Goal: Task Accomplishment & Management: Manage account settings

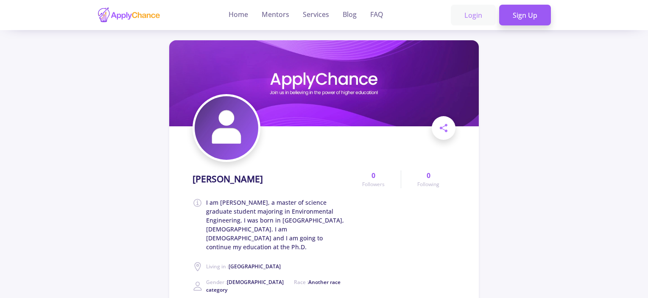
click at [477, 20] on link "Login" at bounding box center [473, 15] width 45 height 21
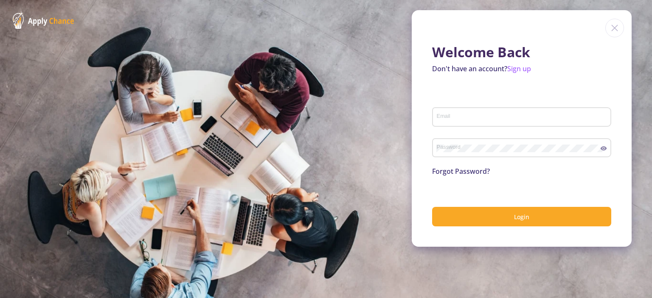
type input "[EMAIL_ADDRESS][DOMAIN_NAME]"
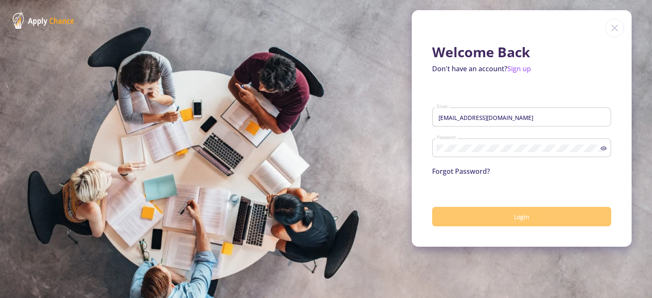
click at [499, 214] on button "Login" at bounding box center [521, 217] width 179 height 20
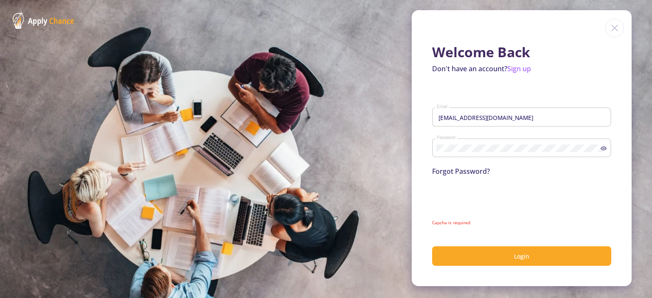
click at [604, 146] on icon at bounding box center [603, 148] width 7 height 7
click at [453, 222] on mat-error "Capcha is required" at bounding box center [521, 223] width 179 height 6
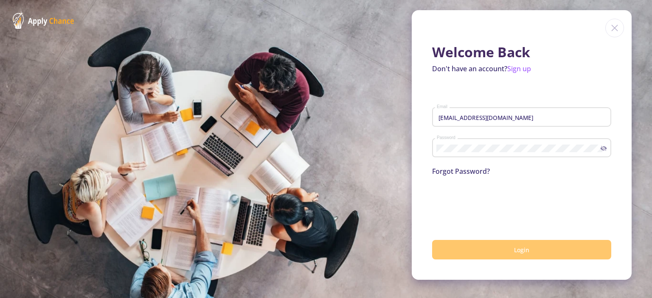
click at [472, 255] on button "Login" at bounding box center [521, 250] width 179 height 20
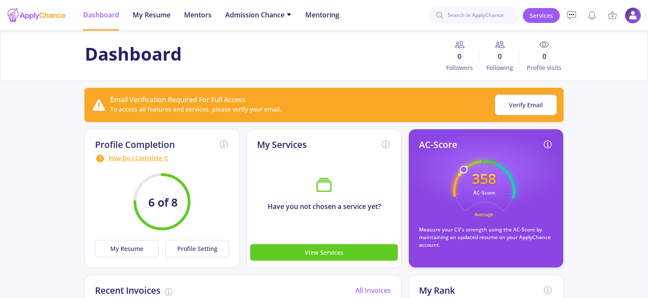
click at [629, 12] on img at bounding box center [633, 15] width 17 height 17
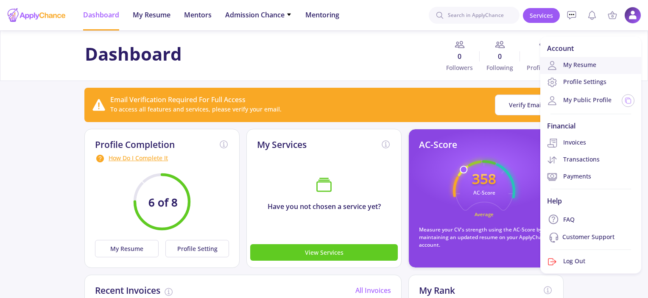
click at [589, 66] on link "My Resume" at bounding box center [591, 65] width 101 height 17
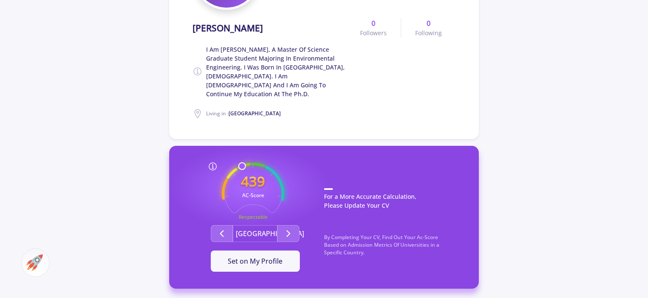
scroll to position [212, 0]
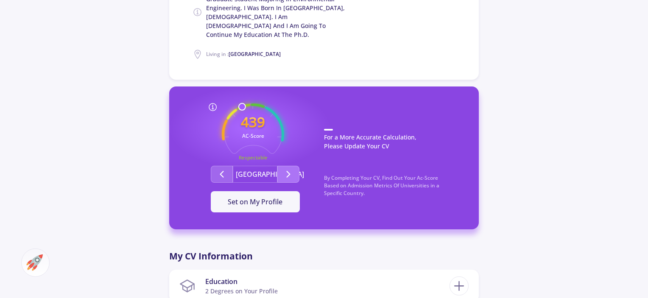
click at [284, 169] on icon "Second group" at bounding box center [288, 174] width 10 height 10
click at [285, 169] on icon "Second group" at bounding box center [288, 174] width 10 height 10
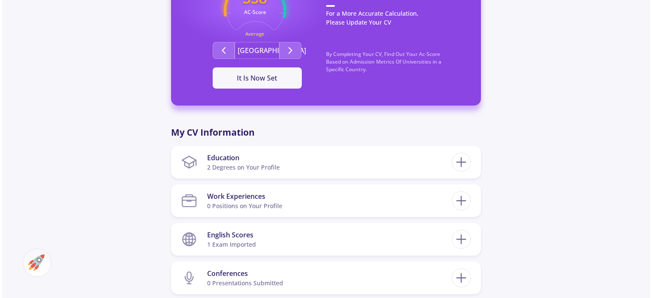
scroll to position [382, 0]
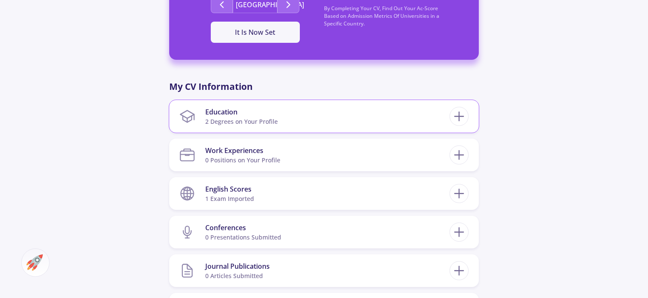
click at [362, 104] on section "Education 2 Degrees on Your Profile" at bounding box center [315, 117] width 270 height 26
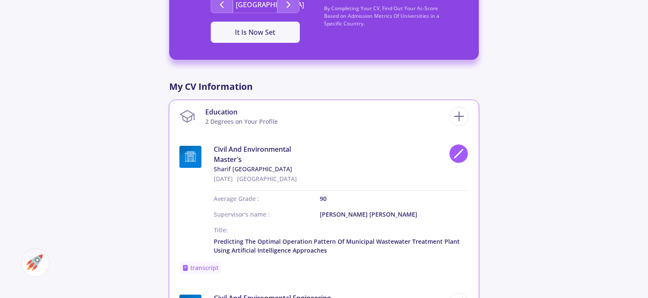
click at [459, 151] on polygon at bounding box center [458, 154] width 7 height 7
type input "Civil And Environmental"
type input "[GEOGRAPHIC_DATA]"
type input "9/20/2022"
type input "90"
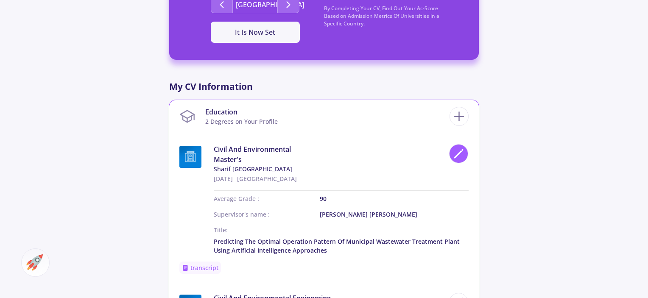
type input "Dr. Ayoub Torkian"
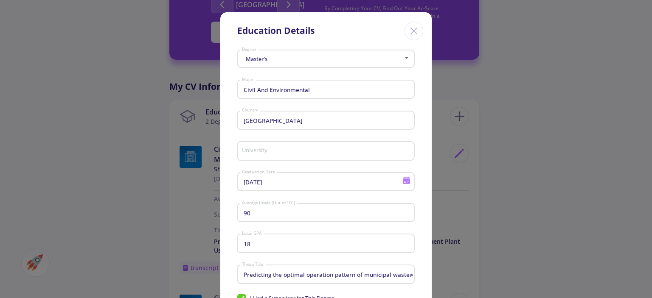
type input "Sharif University of Technology"
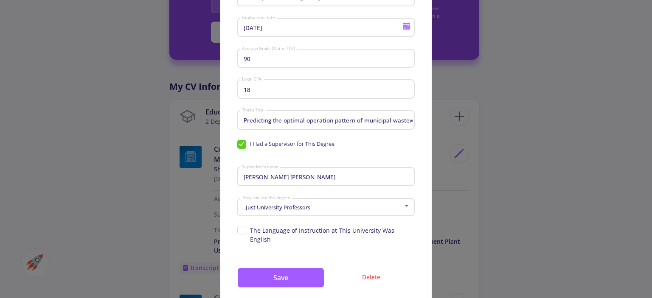
scroll to position [168, 0]
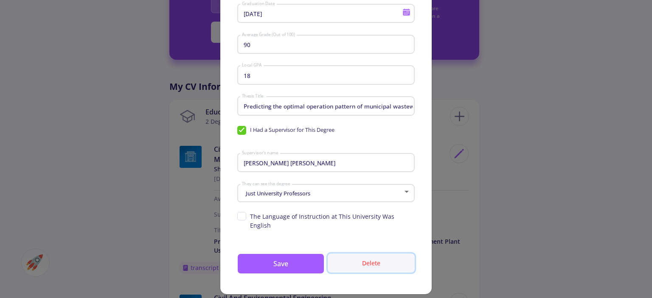
click at [369, 257] on button "Delete" at bounding box center [371, 263] width 87 height 19
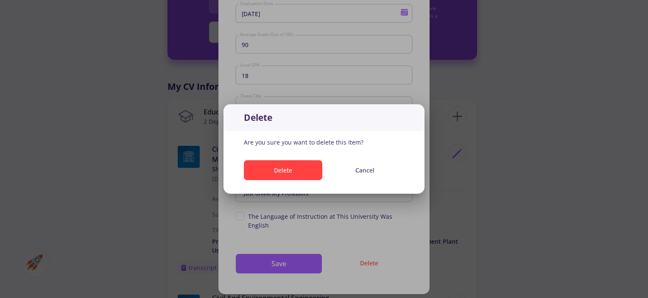
scroll to position [0, 0]
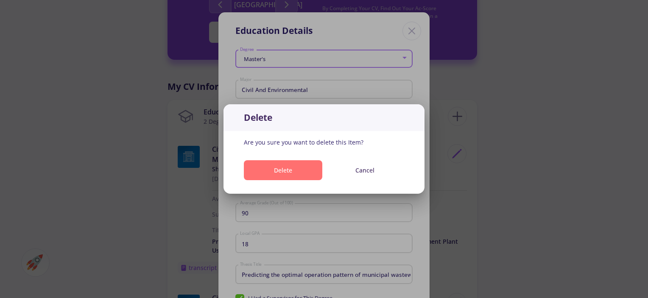
click at [297, 169] on button "Delete" at bounding box center [283, 170] width 79 height 20
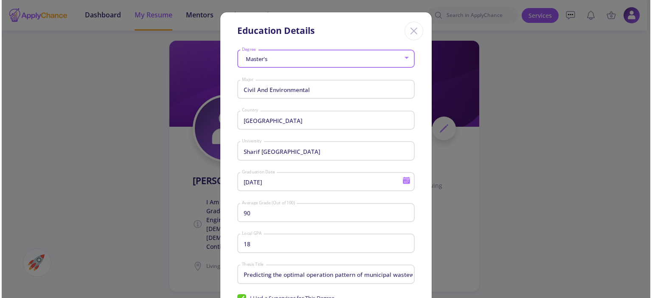
scroll to position [382, 0]
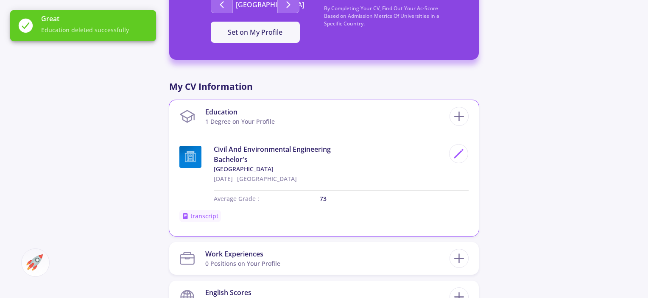
click at [468, 144] on div at bounding box center [457, 163] width 24 height 39
click at [457, 151] on polygon at bounding box center [458, 154] width 7 height 7
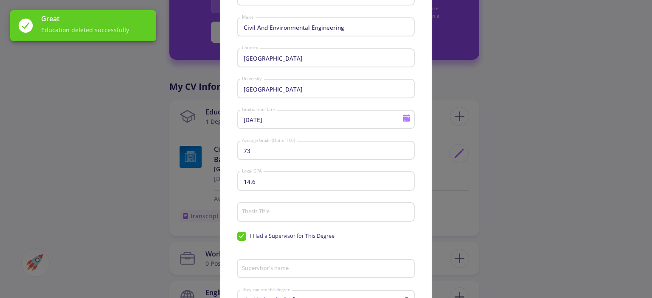
scroll to position [168, 0]
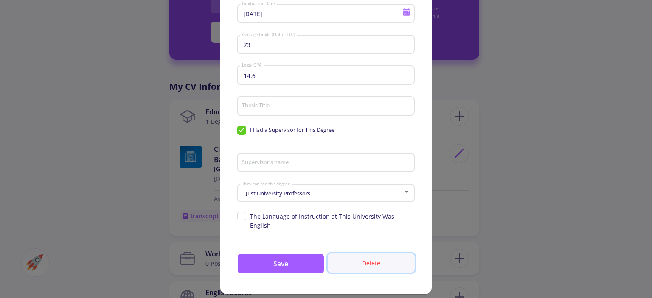
click at [377, 254] on button "Delete" at bounding box center [371, 263] width 87 height 19
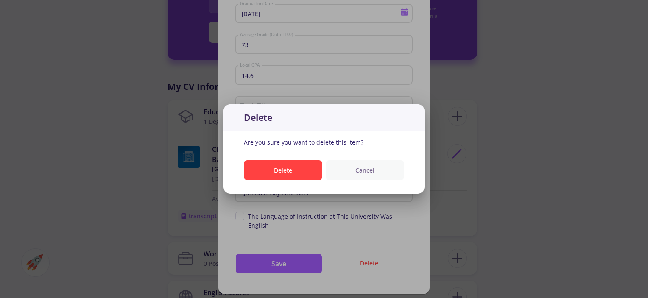
scroll to position [0, 0]
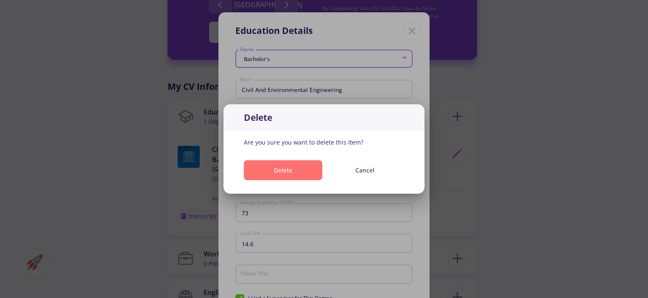
click at [275, 175] on button "Delete" at bounding box center [283, 170] width 79 height 20
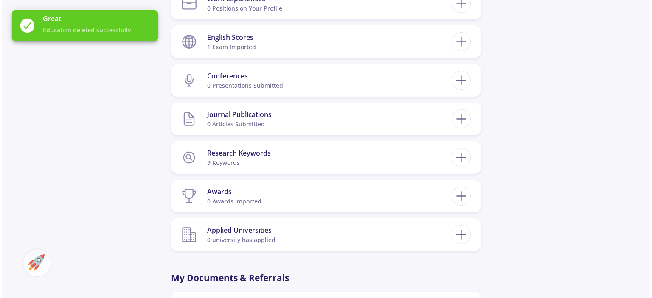
scroll to position [552, 0]
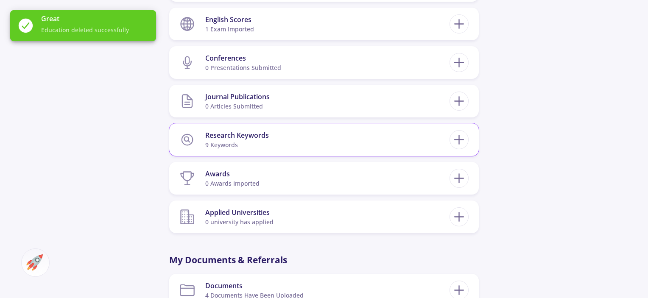
click at [283, 140] on section "Research Keywords 9 keywords" at bounding box center [315, 140] width 270 height 26
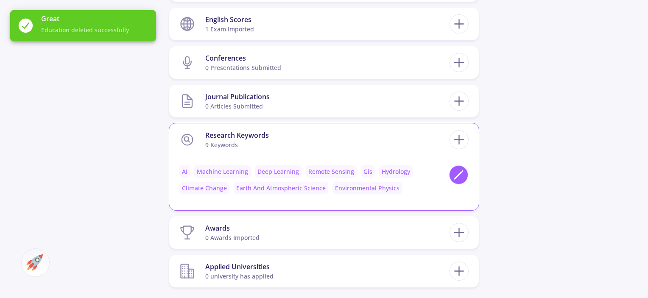
click at [460, 169] on icon at bounding box center [458, 174] width 11 height 11
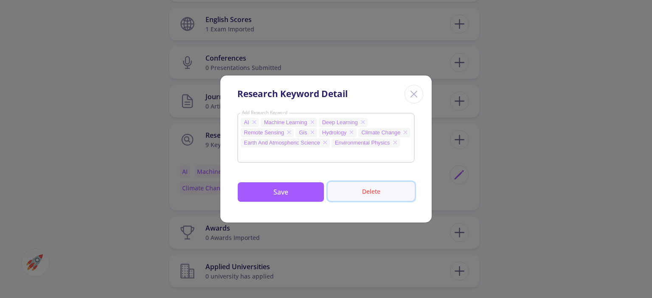
click at [365, 196] on button "Delete" at bounding box center [371, 191] width 87 height 19
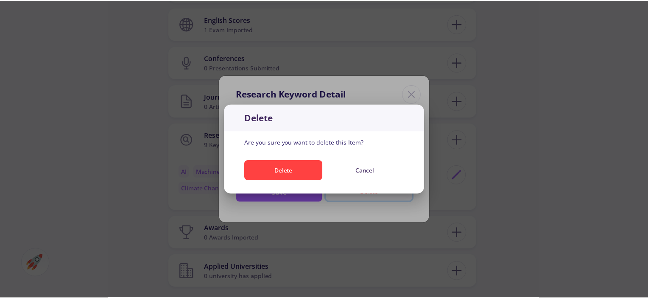
scroll to position [0, 0]
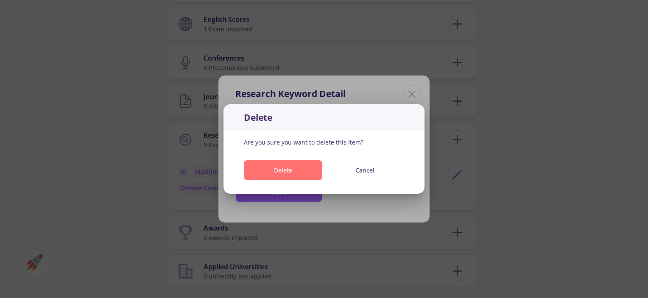
click at [302, 177] on button "Delete" at bounding box center [283, 170] width 79 height 20
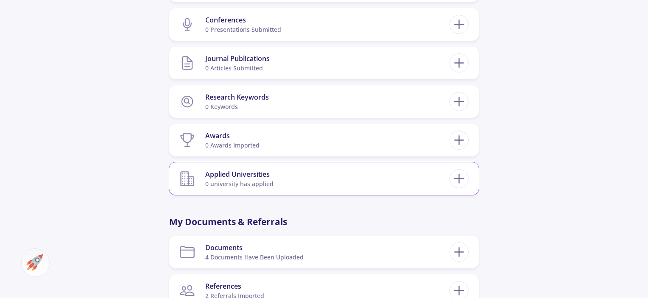
scroll to position [679, 0]
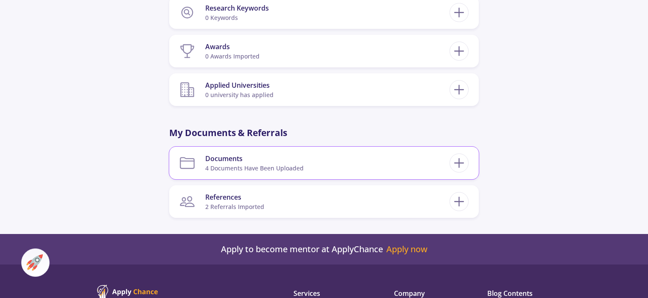
click at [307, 164] on section "Documents 4 documents have been uploaded" at bounding box center [315, 163] width 270 height 26
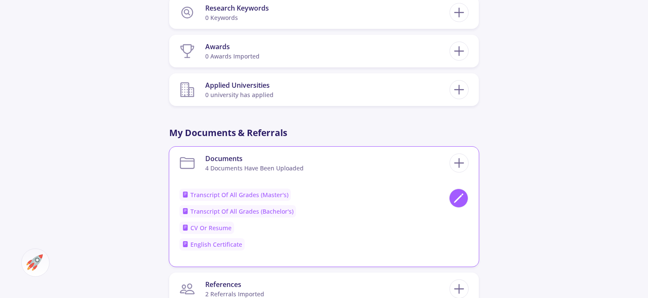
click at [460, 193] on icon at bounding box center [458, 198] width 11 height 11
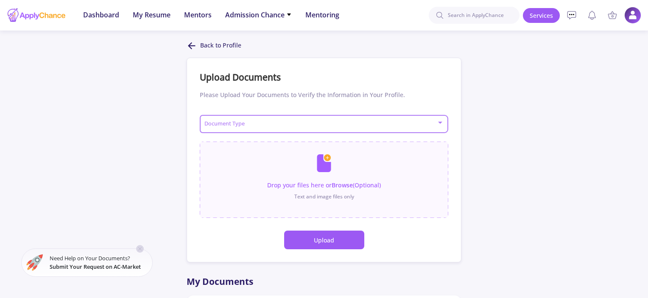
click at [416, 121] on div "Document Type" at bounding box center [324, 122] width 241 height 21
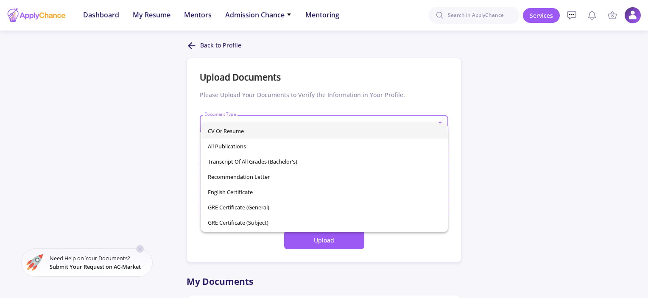
click at [408, 132] on span "CV or Resume" at bounding box center [324, 130] width 233 height 15
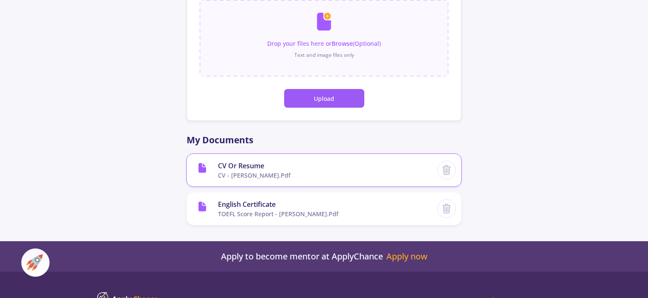
scroll to position [127, 0]
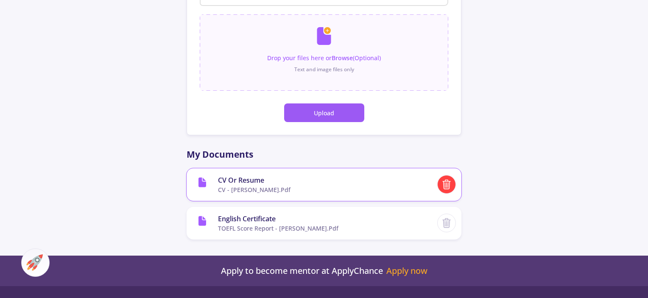
click at [444, 189] on icon at bounding box center [446, 184] width 11 height 11
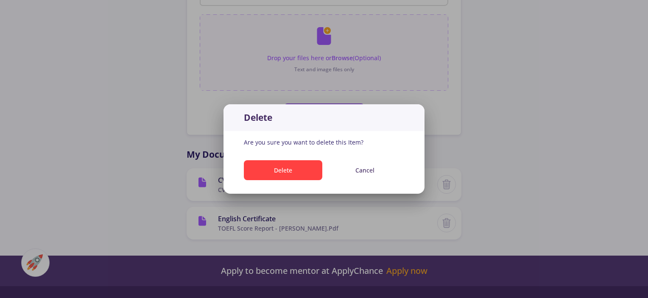
click at [323, 168] on span "Delete" at bounding box center [284, 170] width 80 height 20
click at [276, 165] on button "Delete" at bounding box center [283, 170] width 79 height 20
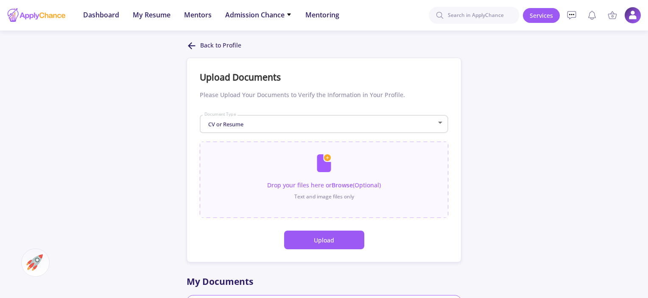
scroll to position [127, 0]
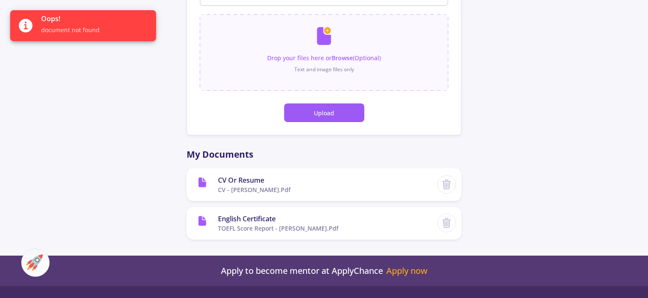
click at [452, 185] on icon at bounding box center [446, 184] width 11 height 11
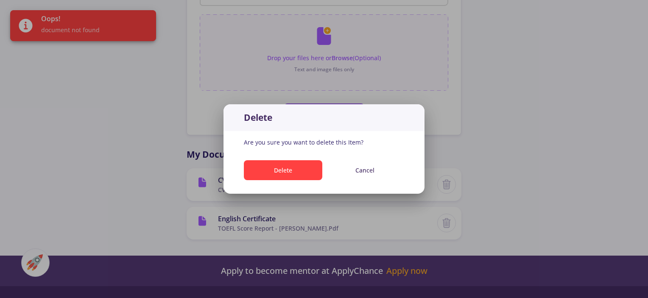
scroll to position [0, 0]
click at [291, 172] on button "Delete" at bounding box center [283, 170] width 79 height 20
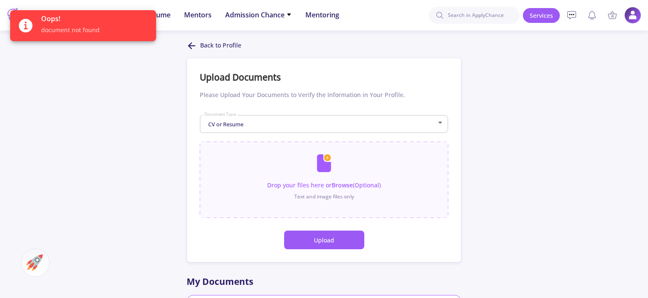
scroll to position [127, 0]
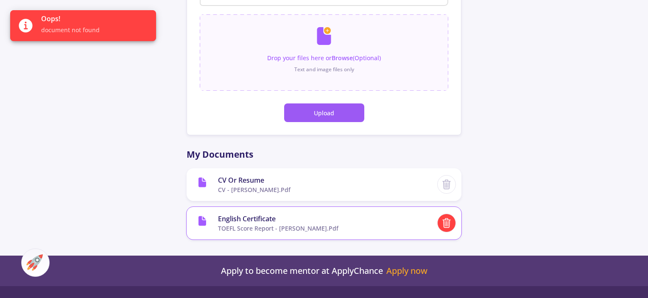
click at [446, 220] on line at bounding box center [447, 220] width 8 height 0
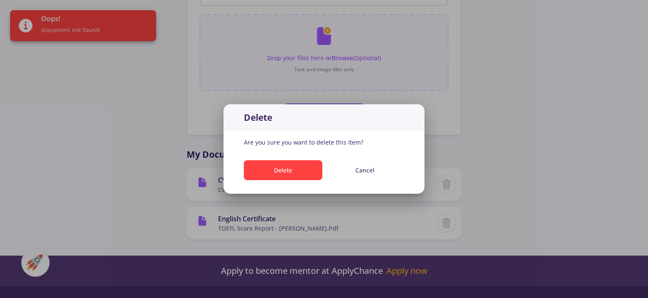
scroll to position [0, 0]
click at [290, 166] on button "Delete" at bounding box center [283, 170] width 79 height 20
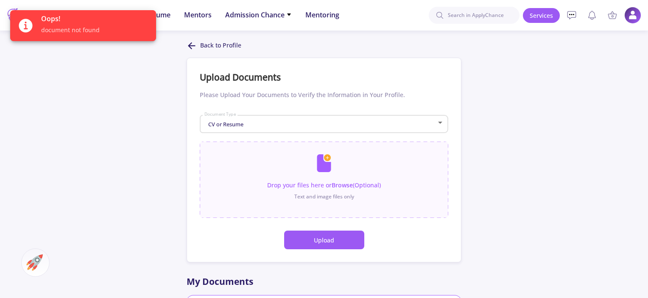
scroll to position [127, 0]
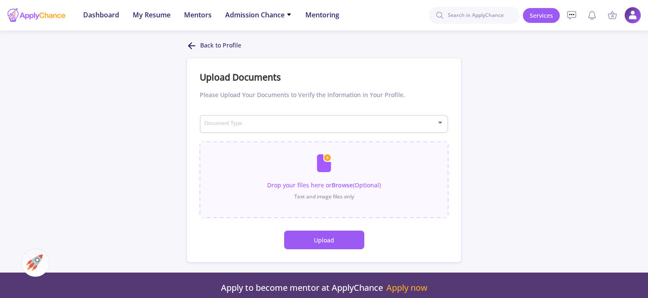
click at [354, 126] on span at bounding box center [321, 124] width 231 height 6
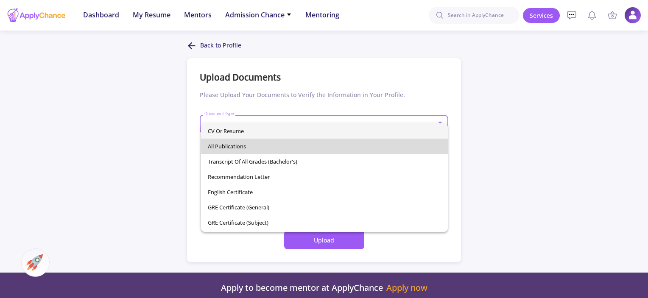
click at [353, 141] on span "All Publications" at bounding box center [324, 146] width 233 height 15
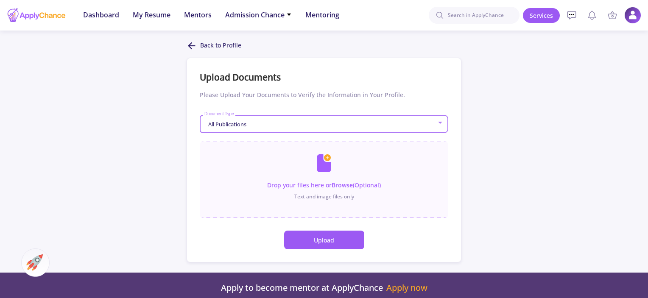
click at [361, 126] on div "All Publications" at bounding box center [320, 124] width 233 height 6
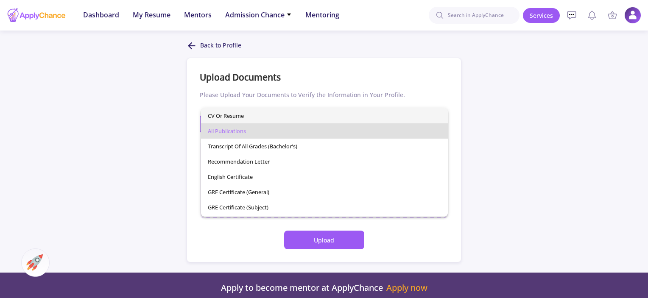
click at [343, 115] on span "CV or Resume" at bounding box center [324, 115] width 233 height 15
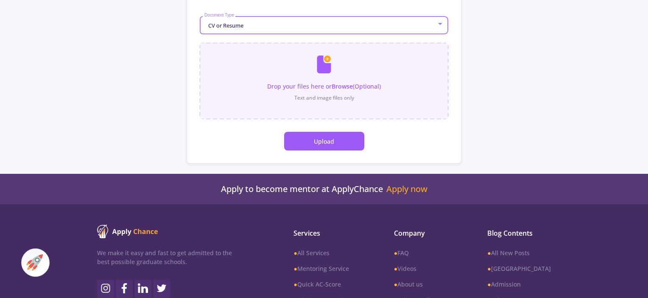
scroll to position [42, 0]
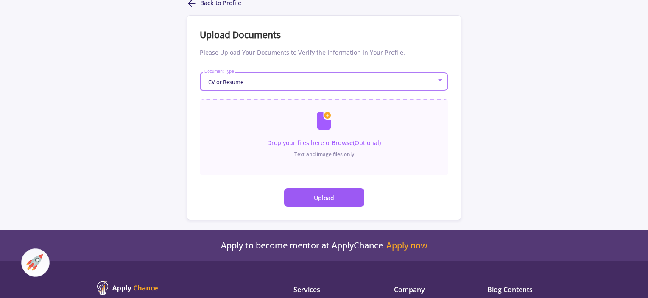
click at [362, 81] on div "CV or Resume" at bounding box center [320, 82] width 233 height 6
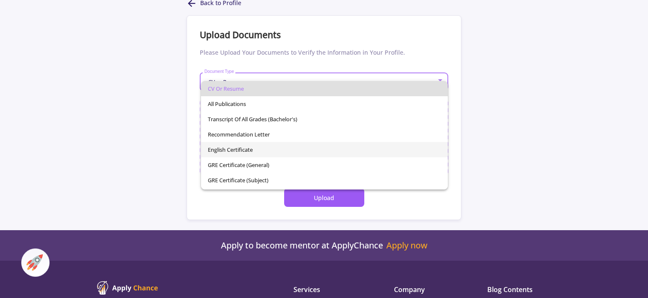
click at [335, 143] on span "English Certificate" at bounding box center [324, 149] width 233 height 15
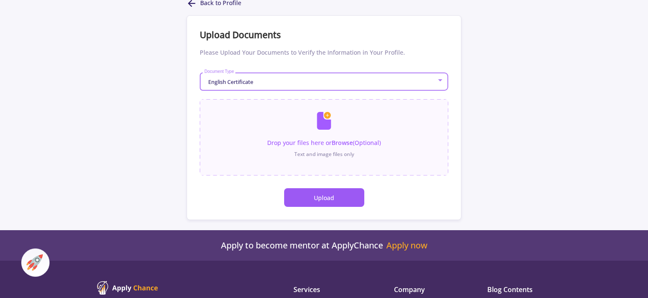
click at [353, 76] on div "English Certificate Document Type" at bounding box center [324, 80] width 241 height 21
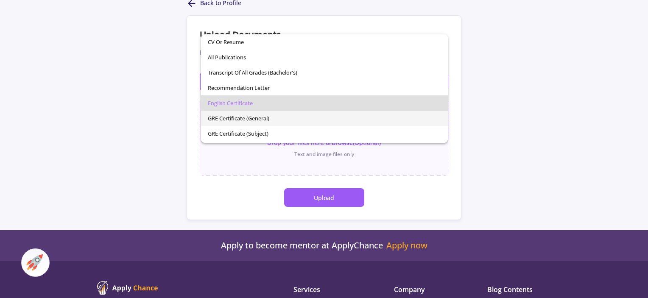
scroll to position [14, 0]
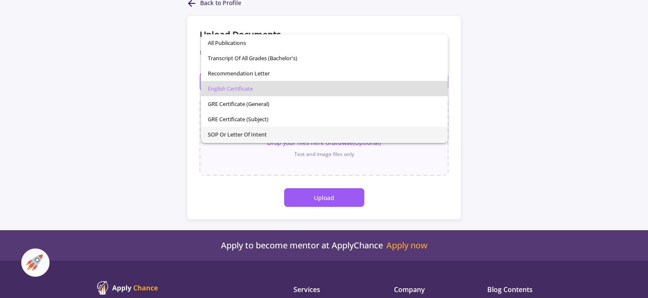
click at [331, 135] on span "SOP or Letter of Intent" at bounding box center [324, 134] width 233 height 15
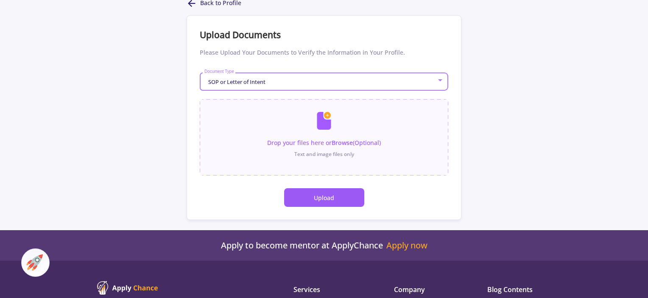
click at [332, 78] on div "SOP or Letter of Intent Document Type" at bounding box center [324, 80] width 241 height 21
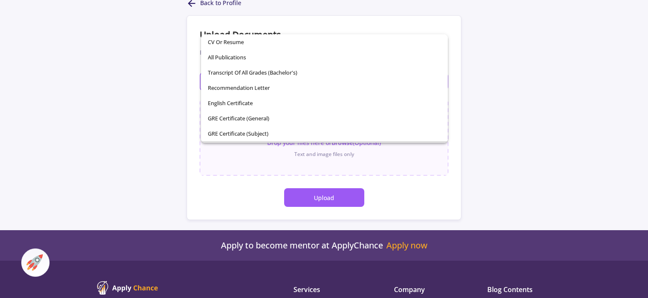
scroll to position [60, 0]
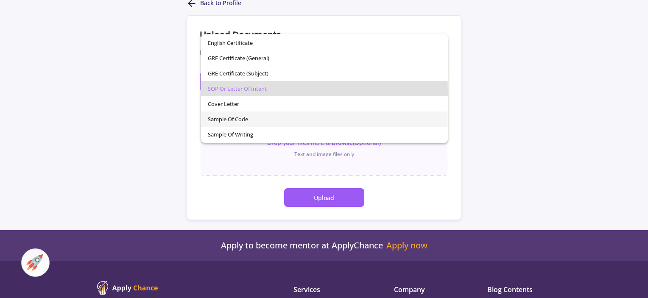
click at [295, 120] on span "Sample of Code" at bounding box center [324, 119] width 233 height 15
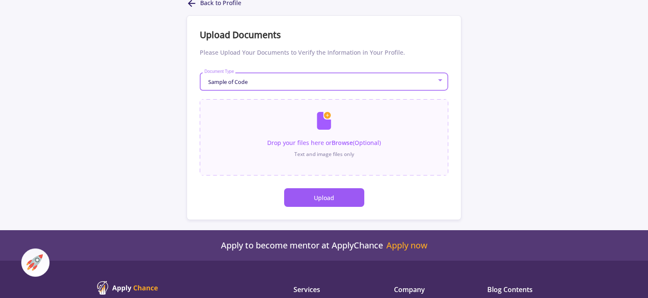
click at [312, 79] on div "Sample of Code" at bounding box center [320, 82] width 233 height 6
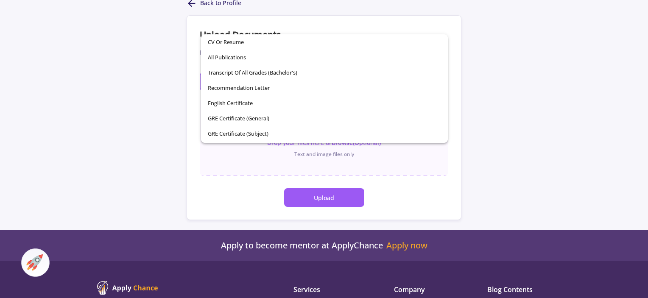
scroll to position [91, 0]
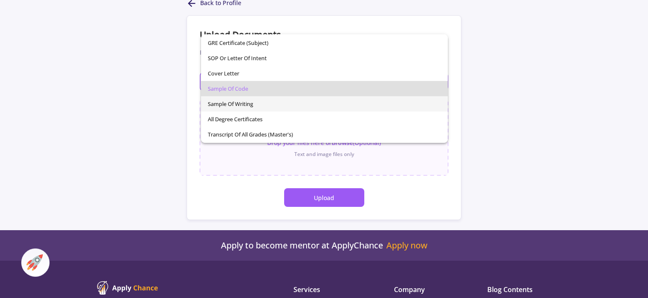
click at [285, 102] on span "Sample of Writing" at bounding box center [324, 103] width 233 height 15
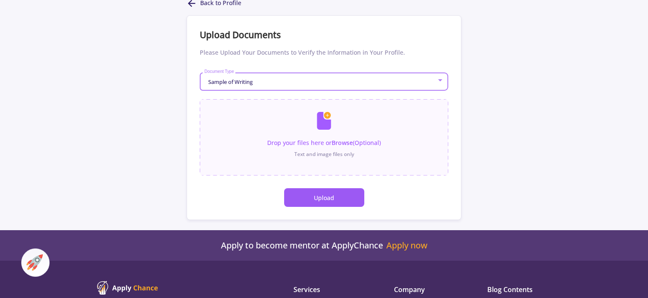
click at [296, 84] on div "Sample of Writing" at bounding box center [320, 82] width 233 height 6
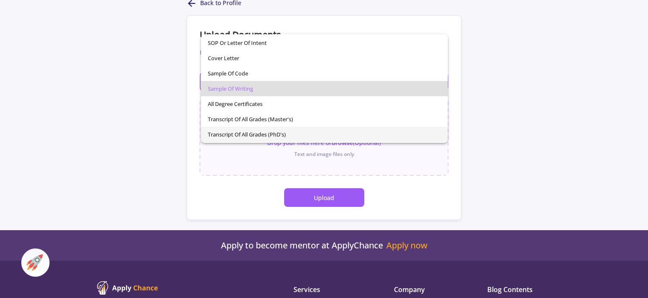
scroll to position [64, 0]
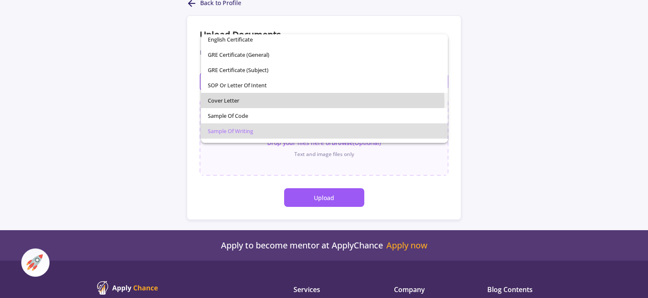
click at [278, 101] on span "Cover Letter" at bounding box center [324, 100] width 233 height 15
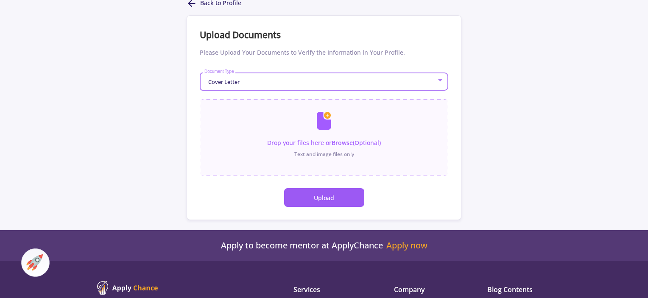
click at [289, 84] on div "Cover Letter" at bounding box center [320, 82] width 233 height 6
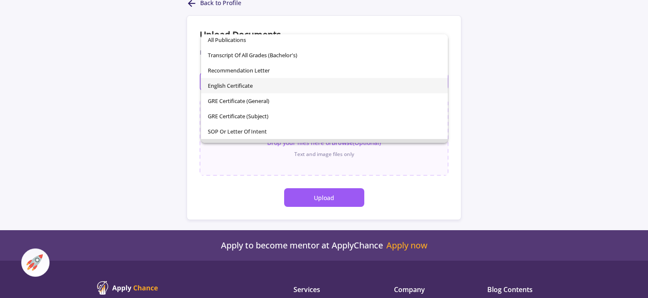
scroll to position [0, 0]
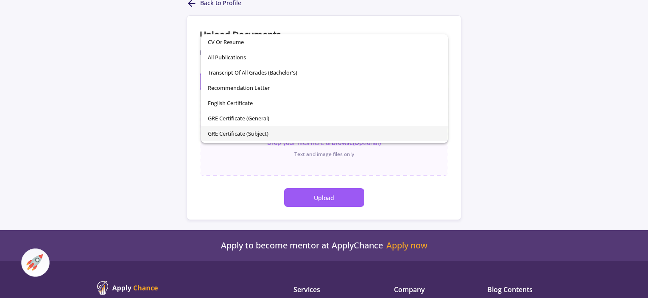
click at [277, 134] on span "GRE Certificate (Subject)" at bounding box center [324, 133] width 233 height 15
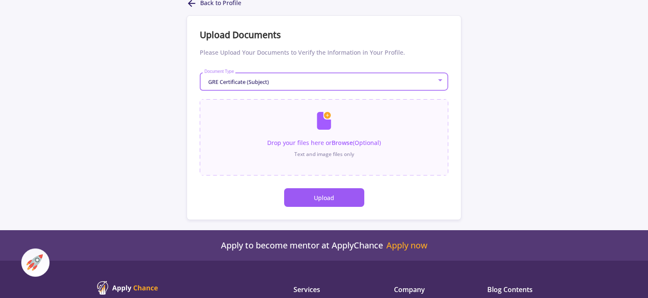
click at [299, 86] on div "GRE Certificate (Subject) Document Type" at bounding box center [324, 80] width 241 height 21
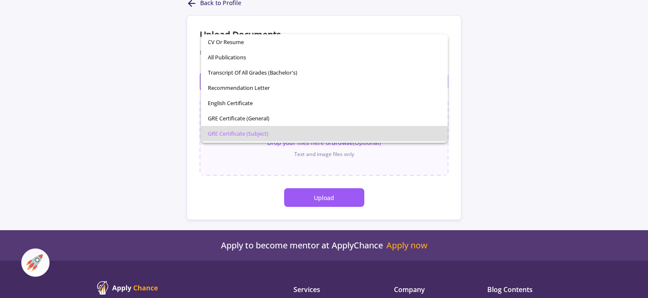
scroll to position [45, 0]
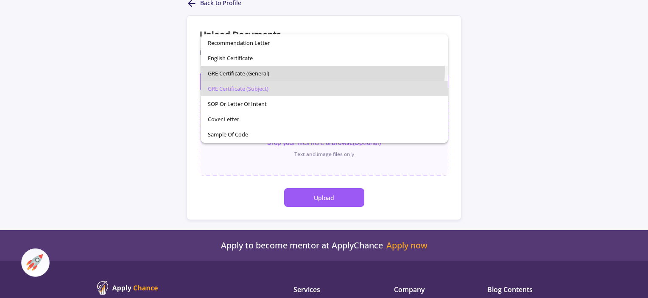
click at [287, 69] on span "GRE Certificate (General)" at bounding box center [324, 73] width 233 height 15
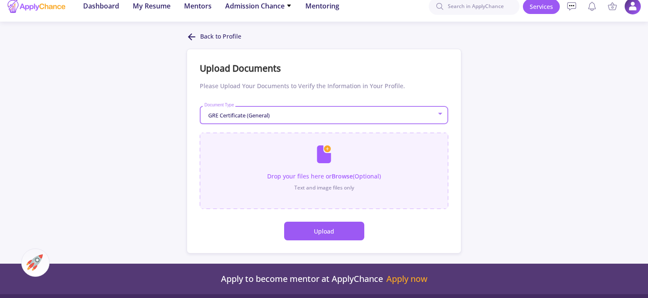
scroll to position [0, 0]
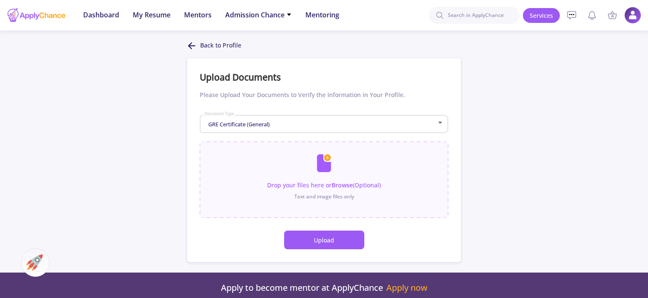
click at [195, 41] on icon at bounding box center [192, 46] width 10 height 10
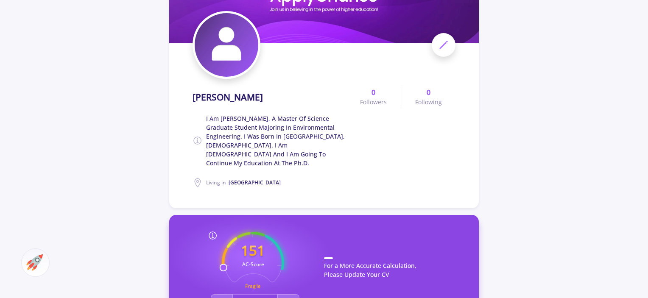
scroll to position [85, 0]
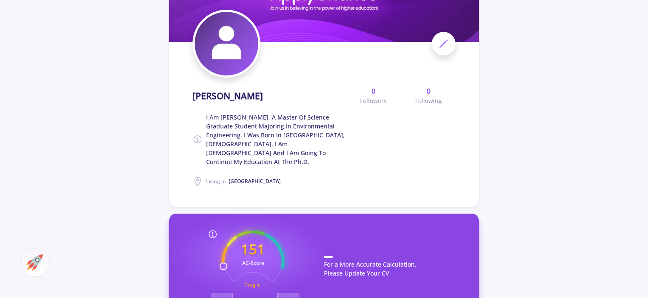
click at [436, 43] on span at bounding box center [444, 44] width 24 height 24
click at [448, 45] on icon at bounding box center [444, 44] width 10 height 10
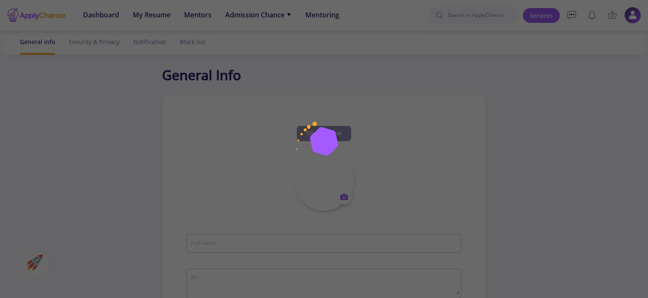
type input "[PERSON_NAME]"
type textarea "I am [PERSON_NAME], a master of science graduate student majoring in Environmen…"
type input "[GEOGRAPHIC_DATA]"
type input "(UTC+03:30) [GEOGRAPHIC_DATA]"
type input "MahdiHakimi"
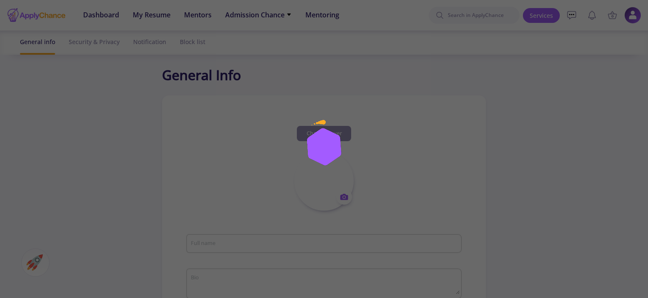
type input "[EMAIL_ADDRESS][DOMAIN_NAME]"
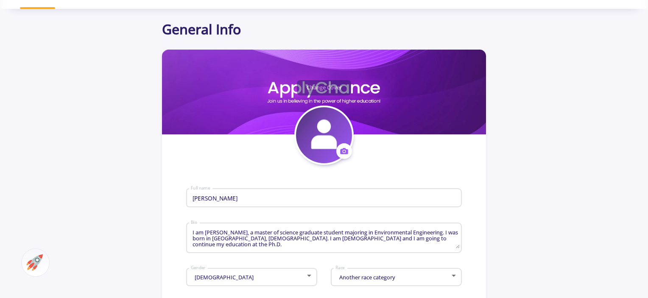
scroll to position [127, 0]
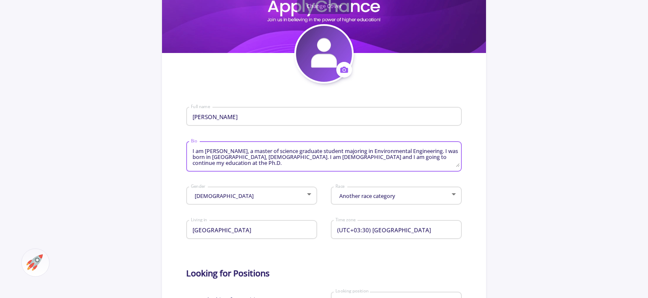
click at [305, 147] on textarea "I am [PERSON_NAME], a master of science graduate student majoring in Environmen…" at bounding box center [325, 157] width 269 height 20
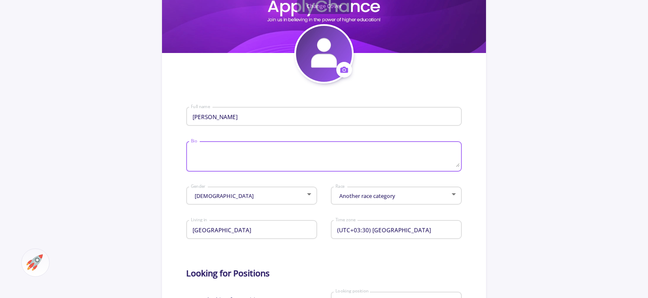
click at [263, 117] on input "[PERSON_NAME]" at bounding box center [325, 117] width 269 height 8
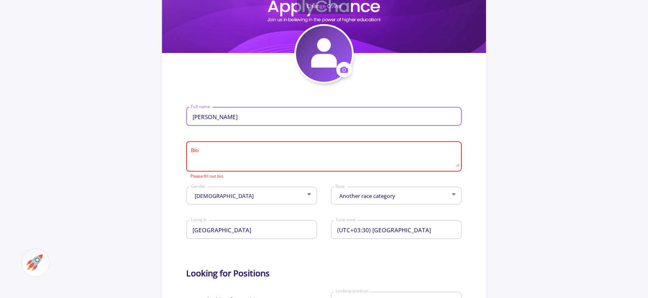
click at [263, 117] on input "[PERSON_NAME]" at bounding box center [325, 117] width 269 height 8
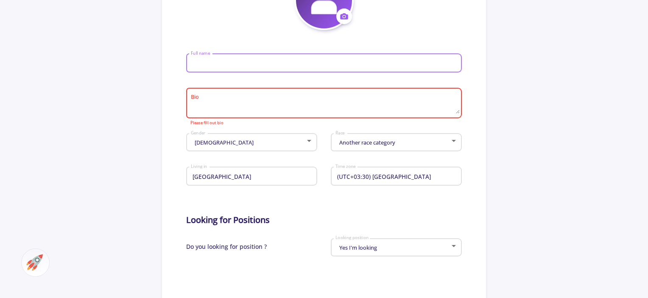
scroll to position [297, 0]
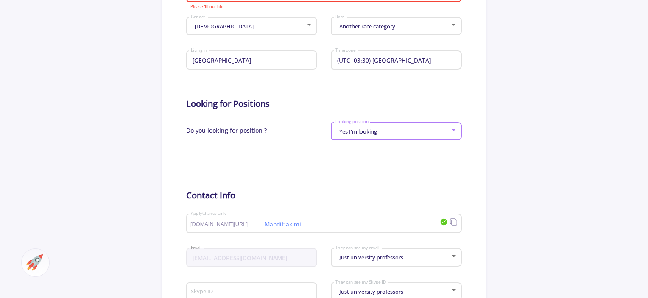
click at [391, 134] on div "Yes I'm looking" at bounding box center [392, 132] width 115 height 6
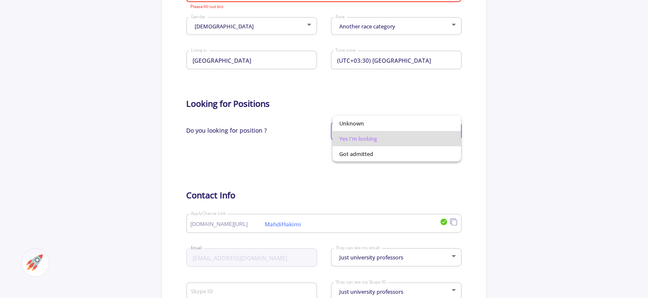
click at [279, 149] on div at bounding box center [324, 149] width 648 height 298
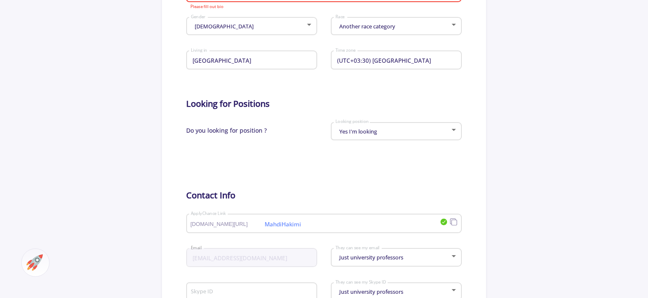
click at [340, 139] on div "Yes I'm looking Looking position" at bounding box center [396, 129] width 123 height 21
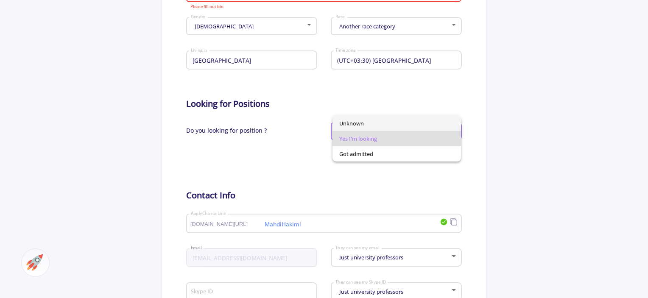
click at [348, 127] on span "Unknown" at bounding box center [396, 123] width 115 height 15
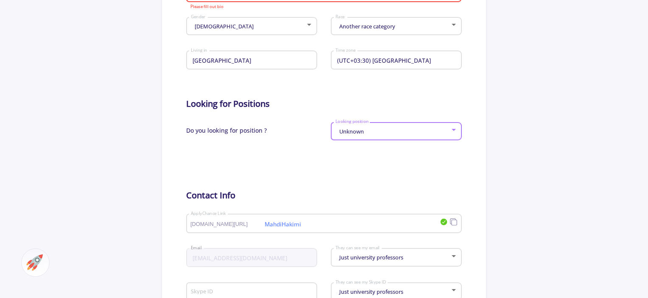
scroll to position [255, 0]
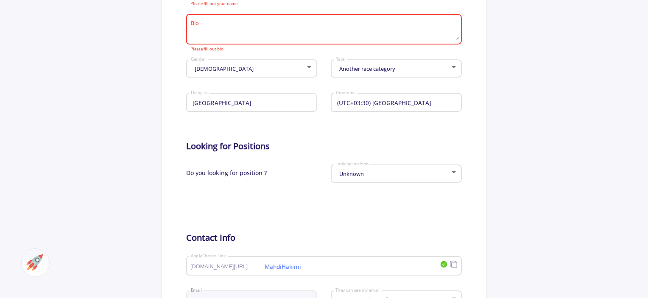
click at [280, 62] on div "[DEMOGRAPHIC_DATA] Gender" at bounding box center [252, 66] width 123 height 21
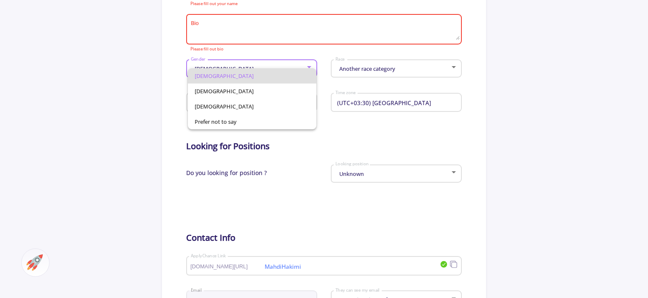
click at [274, 30] on div at bounding box center [324, 149] width 648 height 298
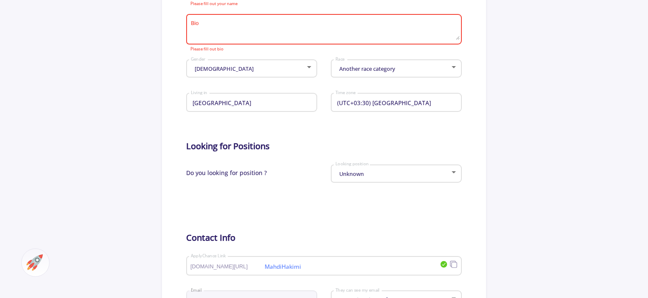
click at [274, 30] on textarea "Bio" at bounding box center [325, 30] width 269 height 20
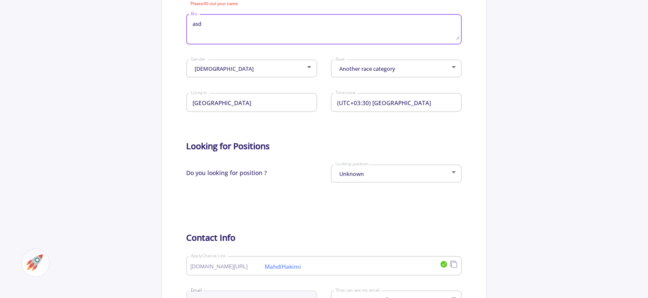
type textarea "asd"
click at [133, 91] on app-general-setting "General Info Change Cover Change cover Remove cover Change photo Remove photo F…" at bounding box center [324, 111] width 648 height 603
click at [280, 103] on input "[GEOGRAPHIC_DATA]" at bounding box center [253, 103] width 125 height 8
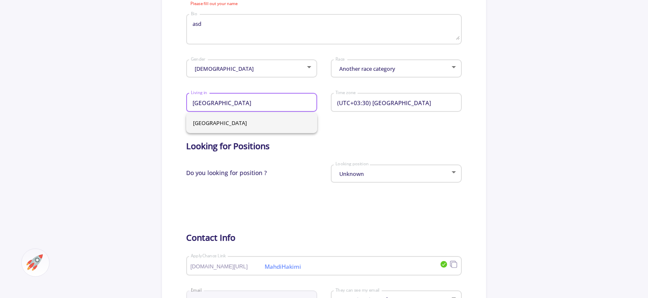
click at [232, 103] on input "[GEOGRAPHIC_DATA]" at bounding box center [253, 103] width 125 height 8
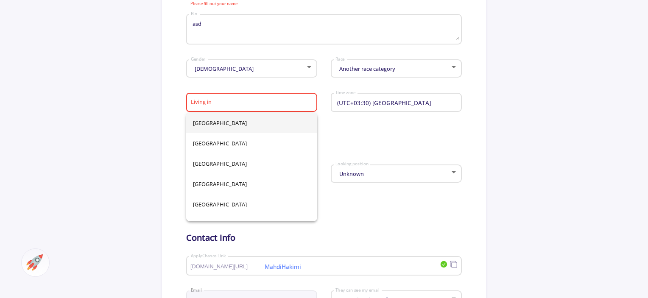
click at [150, 120] on app-general-setting "General Info Change Cover Change cover Remove cover Change photo Remove photo F…" at bounding box center [324, 111] width 648 height 603
click at [303, 102] on input "Living in" at bounding box center [253, 103] width 125 height 8
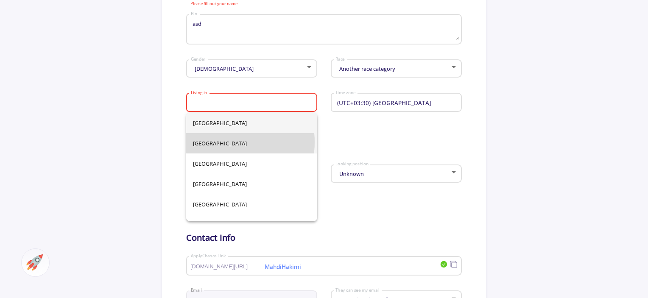
click at [221, 142] on span "[GEOGRAPHIC_DATA]" at bounding box center [252, 143] width 118 height 20
type input "[GEOGRAPHIC_DATA]"
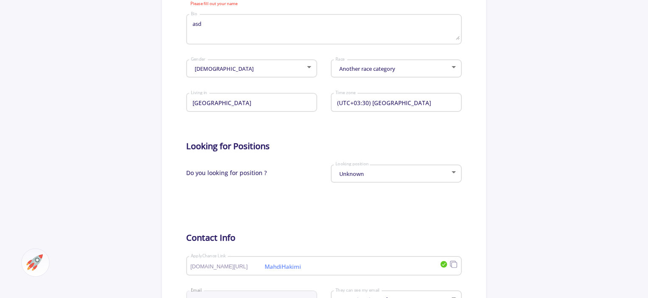
click at [364, 109] on div "(UTC+03:30) Tehran Time zone" at bounding box center [396, 101] width 123 height 22
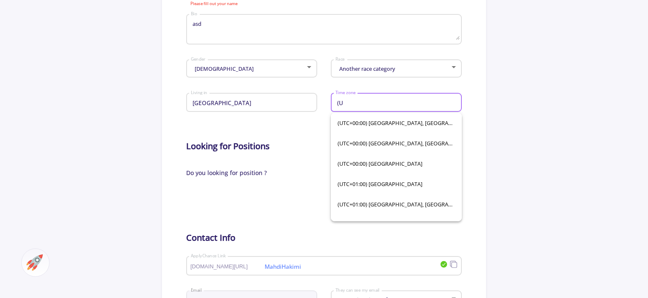
type input "("
click at [390, 132] on span "(UTC-12:00) International Date Line West" at bounding box center [397, 123] width 118 height 20
type input "(UTC-12:00) International Date Line West"
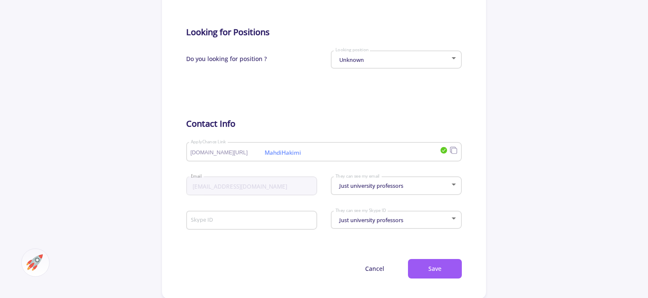
scroll to position [382, 0]
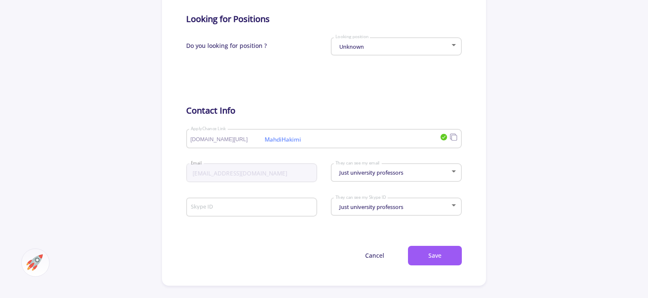
drag, startPoint x: 355, startPoint y: 144, endPoint x: 295, endPoint y: 146, distance: 59.4
click at [295, 146] on div "MahdiHakimi [DOMAIN_NAME][URL] ApplyChance Link" at bounding box center [316, 137] width 250 height 22
drag, startPoint x: 337, startPoint y: 149, endPoint x: 310, endPoint y: 141, distance: 27.8
click at [323, 147] on div "MahdiHakimi [DOMAIN_NAME][URL] ApplyChance Link" at bounding box center [316, 137] width 250 height 22
drag, startPoint x: 303, startPoint y: 138, endPoint x: 248, endPoint y: 146, distance: 55.2
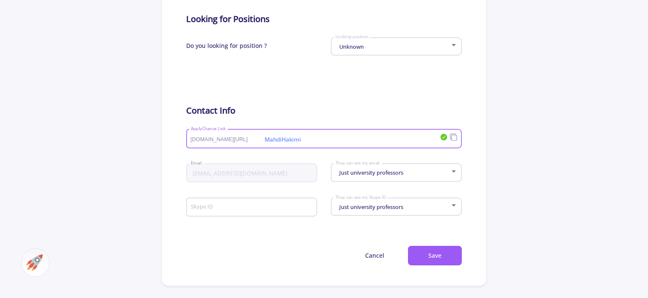
click at [248, 146] on div "MahdiHakimi [DOMAIN_NAME][URL] ApplyChance Link" at bounding box center [316, 137] width 250 height 22
type input "mamamammmm"
click at [272, 100] on form "Full name Please fill out your name asd Bio [DEMOGRAPHIC_DATA] Gender Another r…" at bounding box center [323, 47] width 275 height 437
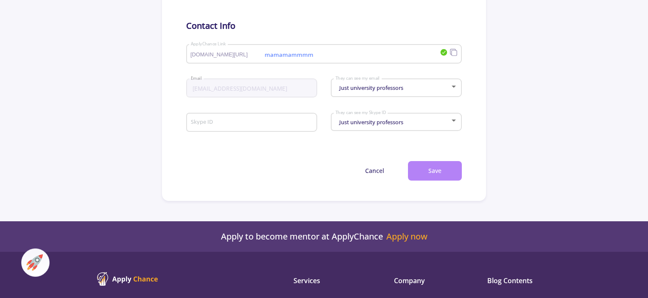
click at [417, 166] on button "Save" at bounding box center [435, 171] width 54 height 20
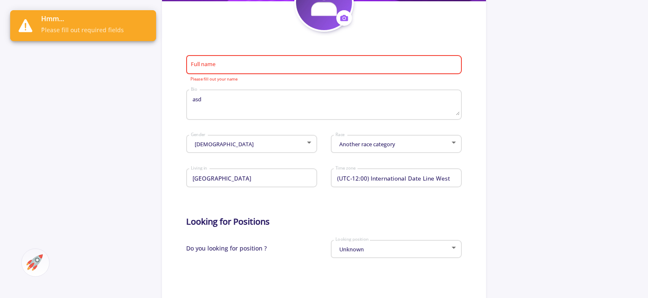
scroll to position [182, 0]
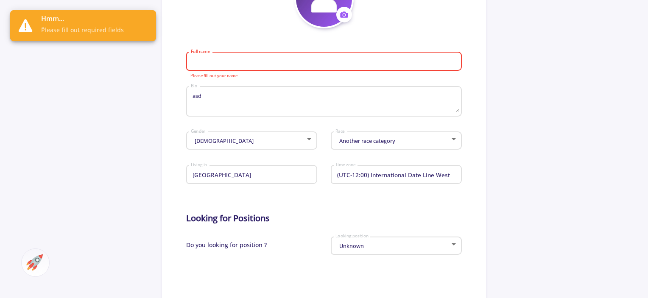
click at [289, 59] on input "Full name" at bounding box center [325, 62] width 269 height 8
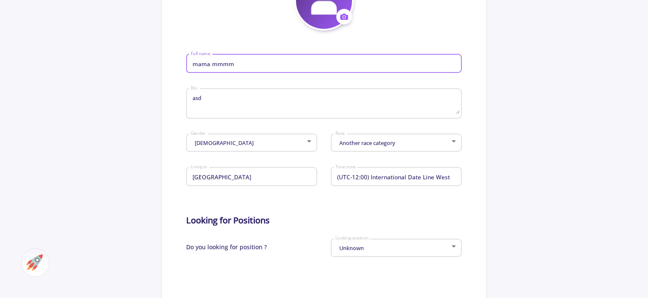
scroll to position [437, 0]
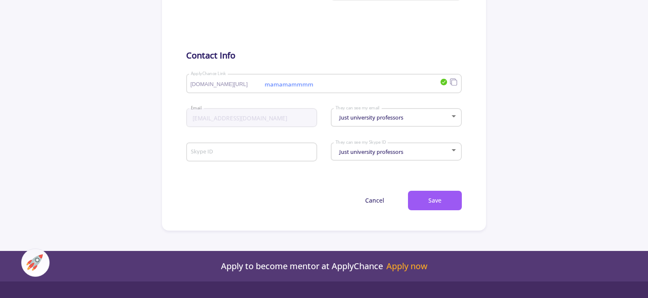
type input "mama mmmm"
drag, startPoint x: 446, startPoint y: 214, endPoint x: 443, endPoint y: 208, distance: 7.4
click at [443, 200] on button "Save" at bounding box center [435, 201] width 54 height 20
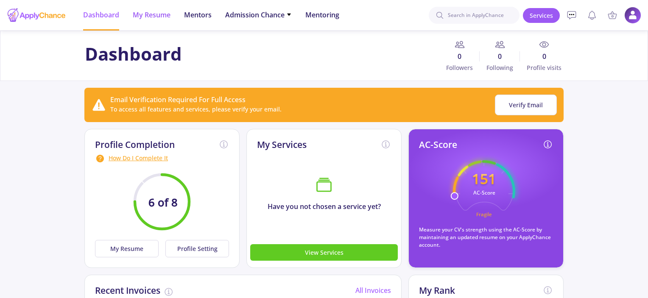
click at [151, 10] on span "My Resume" at bounding box center [152, 15] width 38 height 10
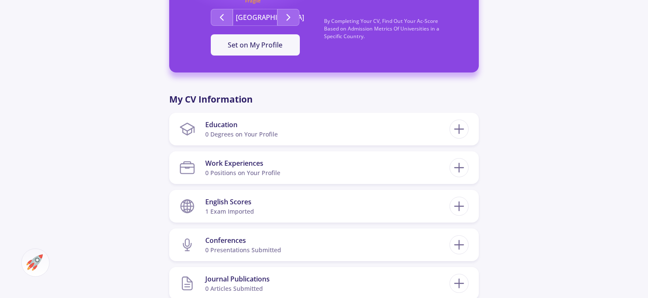
scroll to position [339, 0]
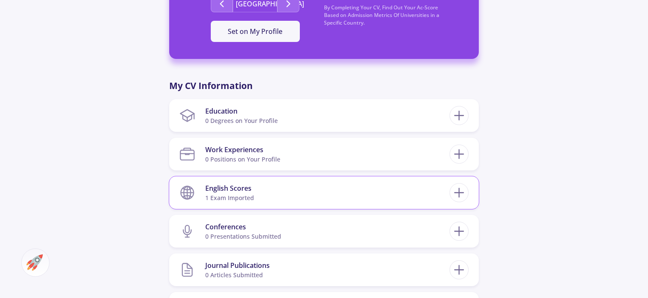
click at [339, 199] on section "English Scores 1 exam imported" at bounding box center [315, 193] width 270 height 26
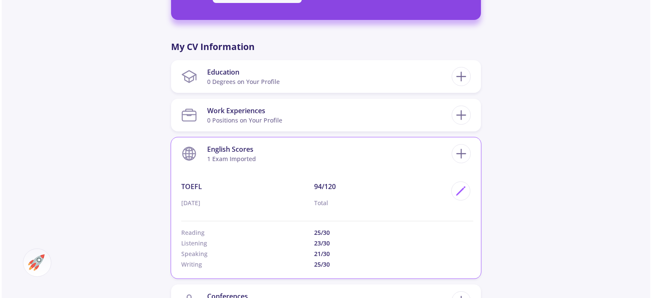
scroll to position [424, 0]
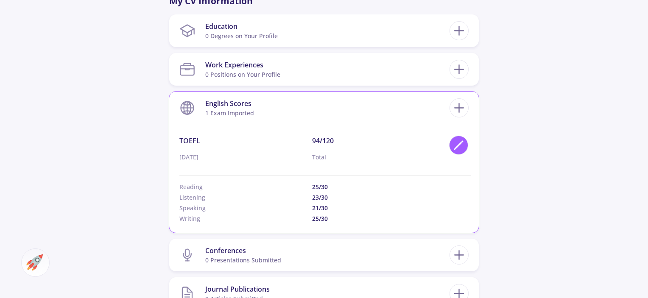
click at [461, 154] on div at bounding box center [457, 179] width 24 height 87
click at [461, 149] on icon at bounding box center [458, 145] width 11 height 11
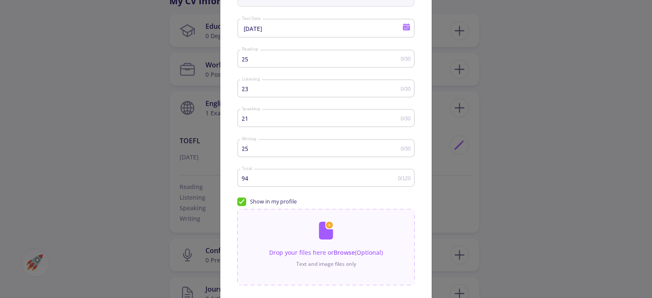
scroll to position [122, 0]
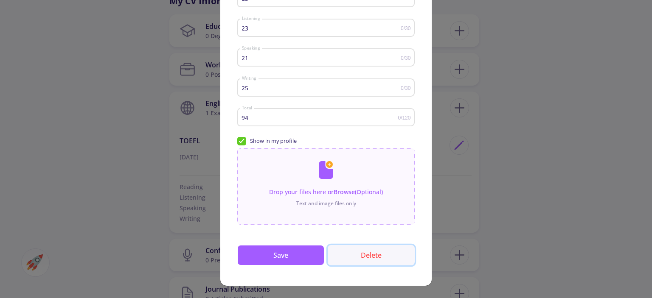
click at [378, 252] on button "Delete" at bounding box center [371, 255] width 87 height 20
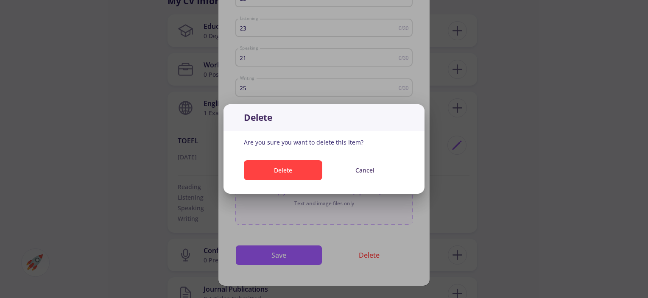
scroll to position [0, 0]
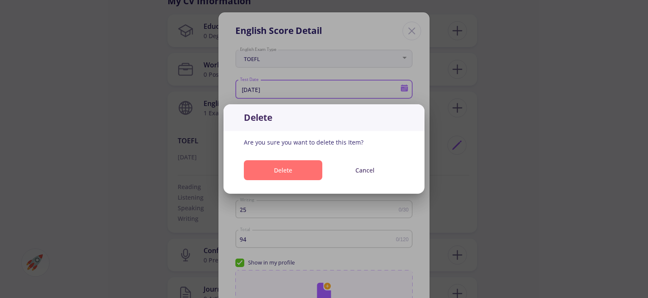
click at [292, 171] on button "Delete" at bounding box center [283, 170] width 79 height 20
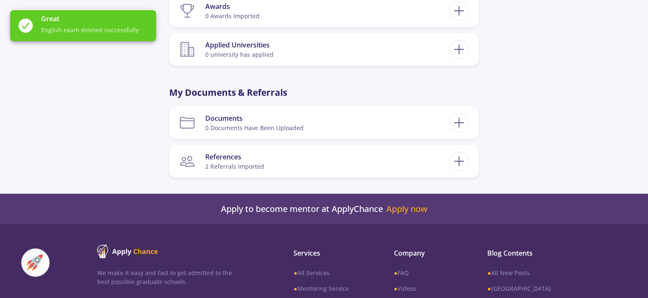
scroll to position [721, 0]
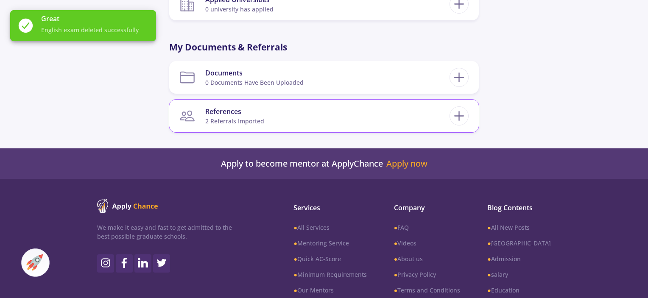
click at [316, 109] on section "References 2 referrals imported" at bounding box center [315, 116] width 270 height 26
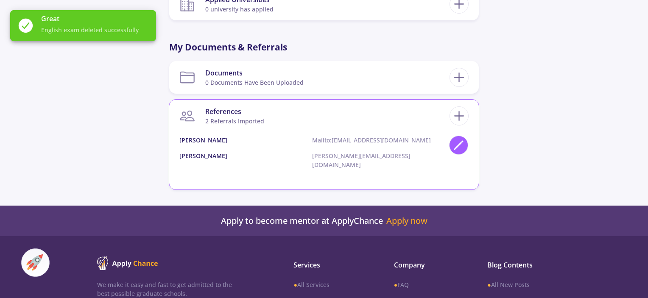
click at [458, 154] on div at bounding box center [458, 145] width 19 height 19
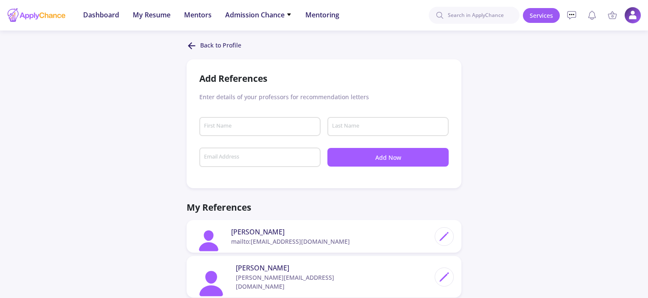
click at [445, 243] on div at bounding box center [444, 236] width 19 height 19
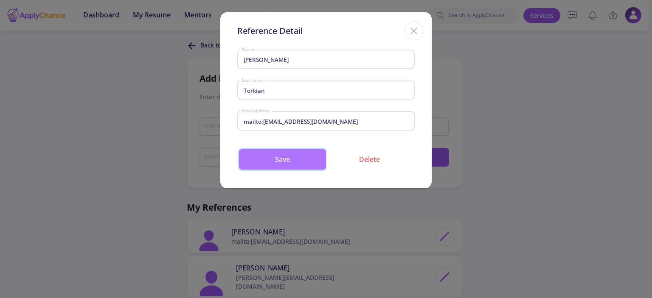
click at [278, 152] on button "Save" at bounding box center [282, 159] width 87 height 20
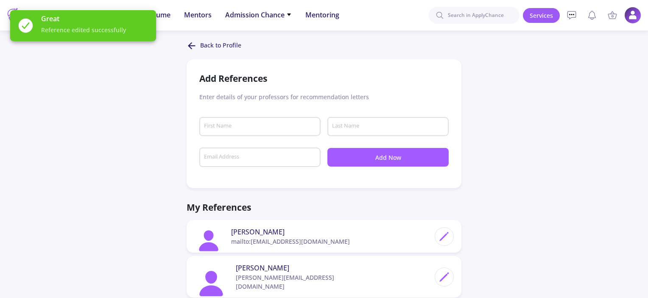
click at [448, 239] on icon at bounding box center [444, 236] width 11 height 11
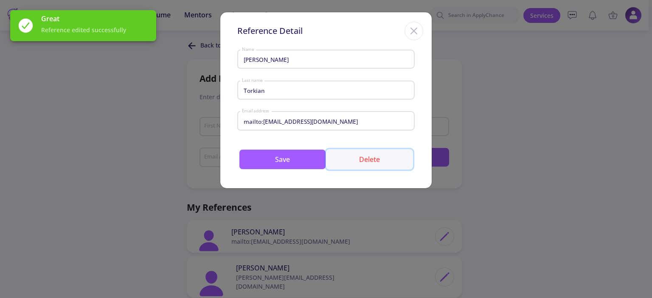
click at [389, 166] on button "Delete" at bounding box center [369, 159] width 87 height 20
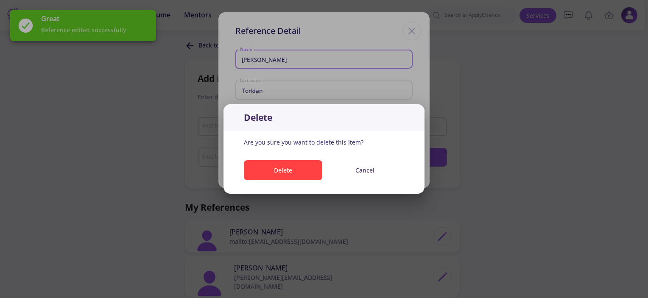
click at [297, 159] on div "Delete Cancel" at bounding box center [324, 172] width 201 height 37
click at [292, 166] on button "Delete" at bounding box center [283, 170] width 79 height 20
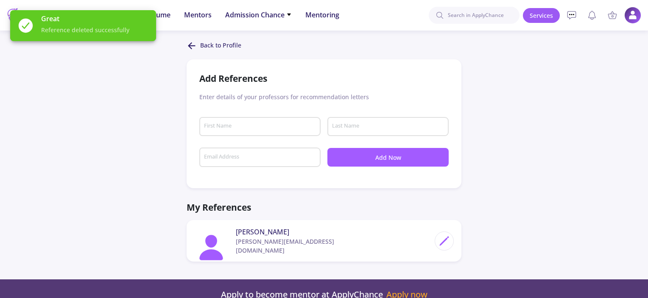
click at [445, 280] on div "Apply to become mentor at ApplyChance Apply now Apply to become mentor at Apply…" at bounding box center [324, 295] width 648 height 31
click at [441, 238] on icon at bounding box center [444, 241] width 11 height 11
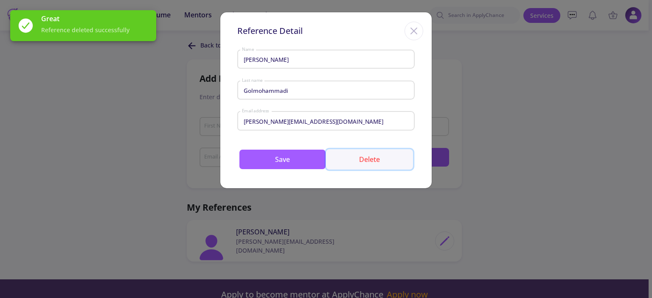
click at [357, 165] on button "Delete" at bounding box center [369, 159] width 87 height 20
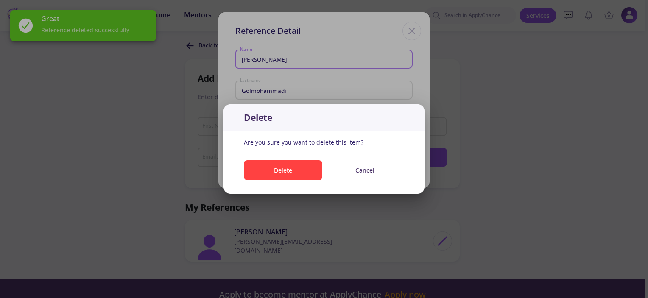
drag, startPoint x: 278, startPoint y: 166, endPoint x: 330, endPoint y: 192, distance: 59.0
click at [277, 165] on button "Delete" at bounding box center [283, 170] width 79 height 20
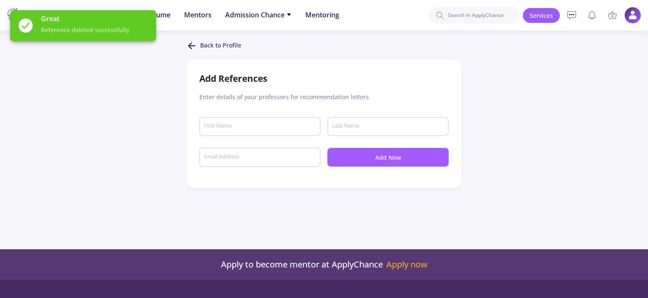
click at [226, 39] on body "Dashboard My Resume Services Mentors Admission Chance With Minimum Requirements…" at bounding box center [324, 149] width 648 height 298
click at [217, 45] on p "Back to Profile" at bounding box center [220, 46] width 41 height 10
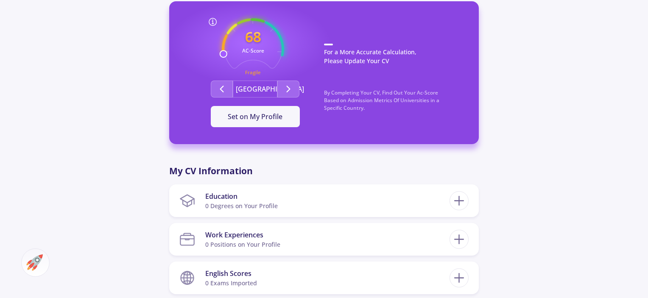
scroll to position [255, 0]
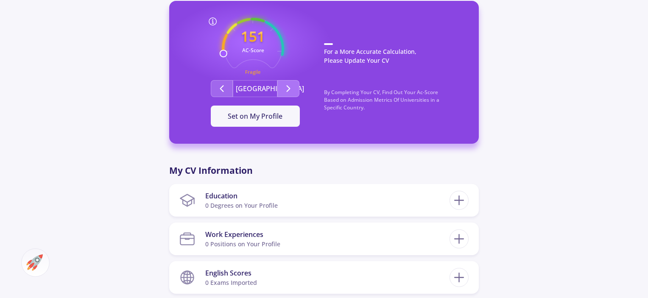
click at [290, 88] on icon "Second group" at bounding box center [288, 89] width 10 height 10
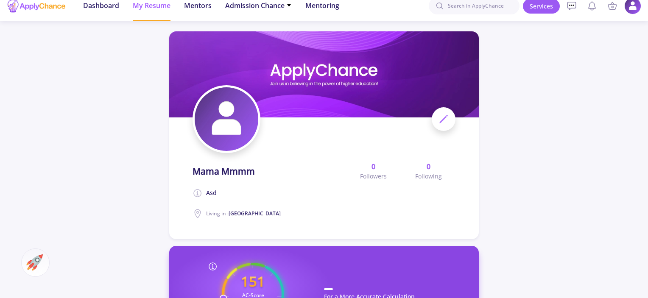
scroll to position [0, 0]
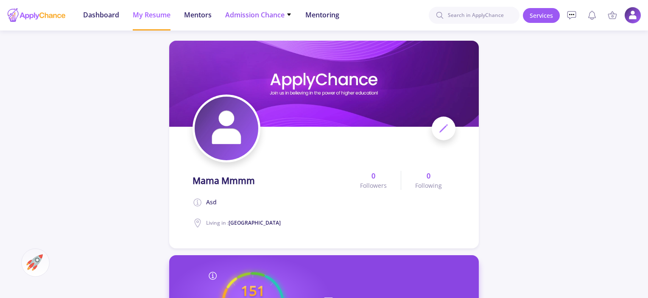
click at [266, 17] on span "Admission Chance" at bounding box center [258, 15] width 67 height 10
